Goal: Find specific page/section: Find specific page/section

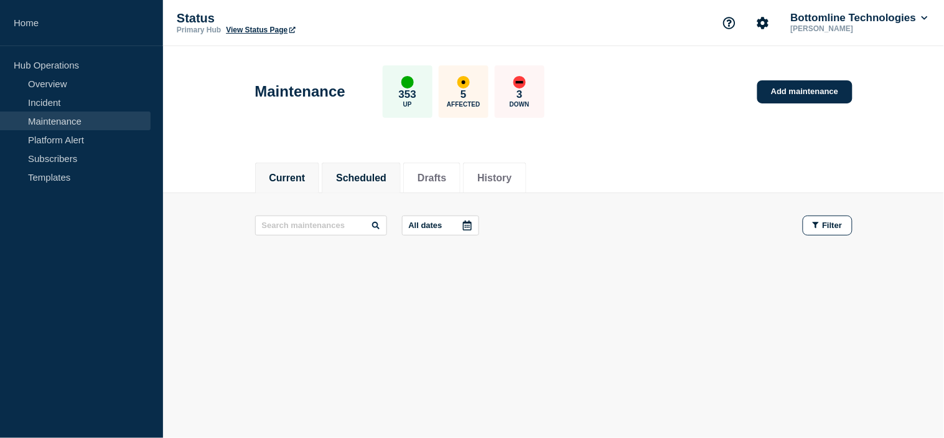
click at [369, 177] on button "Scheduled" at bounding box center [361, 177] width 50 height 11
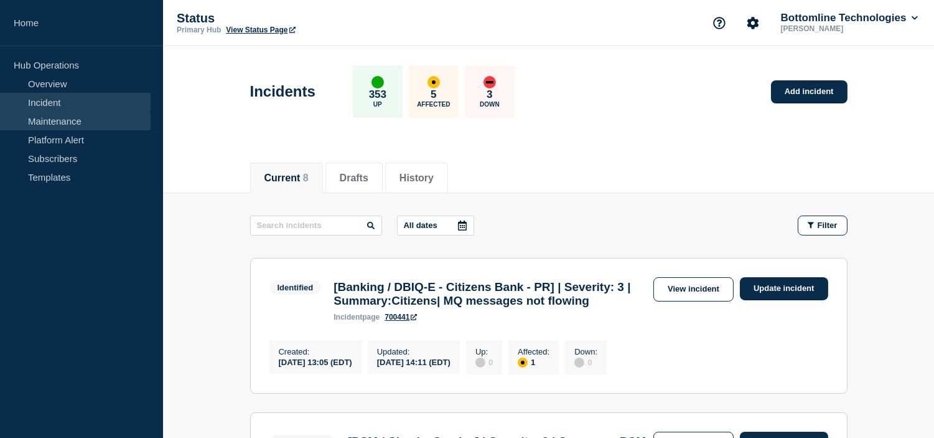
click at [68, 118] on link "Maintenance" at bounding box center [75, 120] width 151 height 19
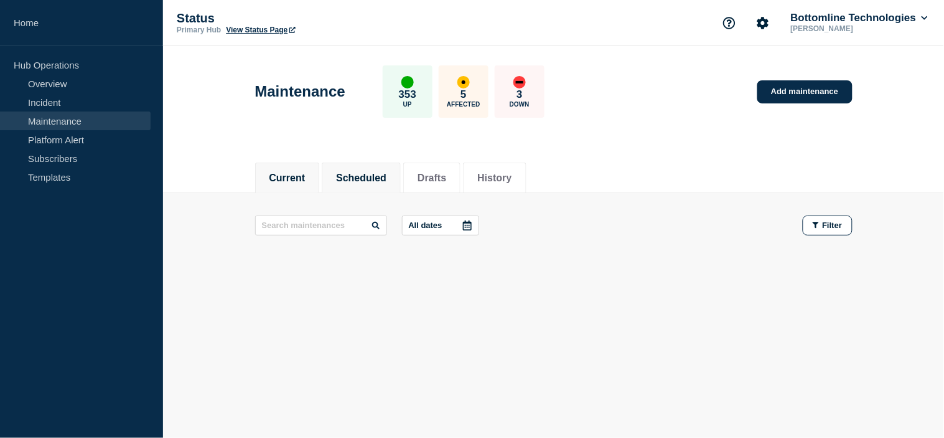
click at [362, 178] on button "Scheduled" at bounding box center [361, 177] width 50 height 11
